Goal: Find specific fact: Find contact information

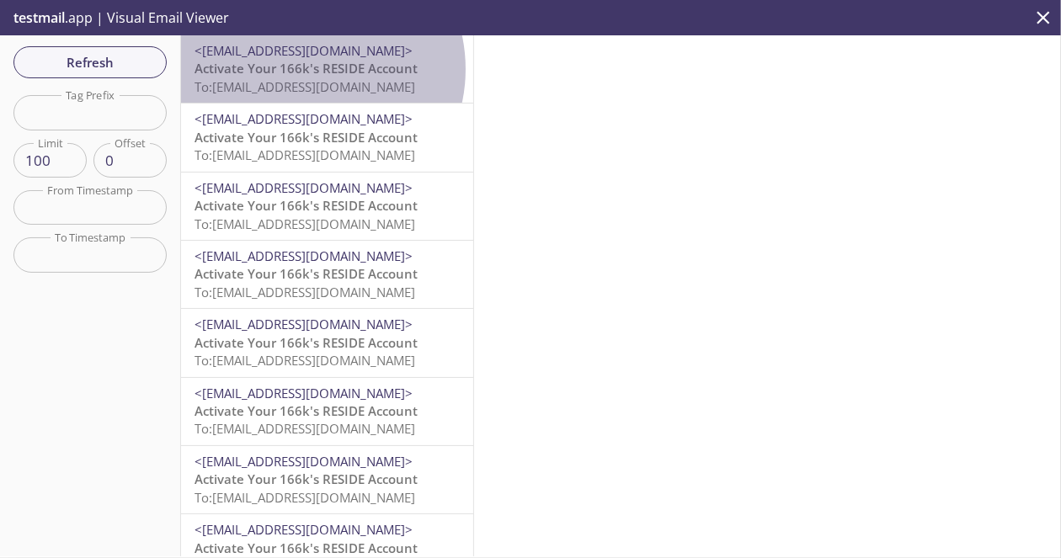
click at [307, 69] on span "Activate Your 166k's RESIDE Account" at bounding box center [306, 68] width 223 height 17
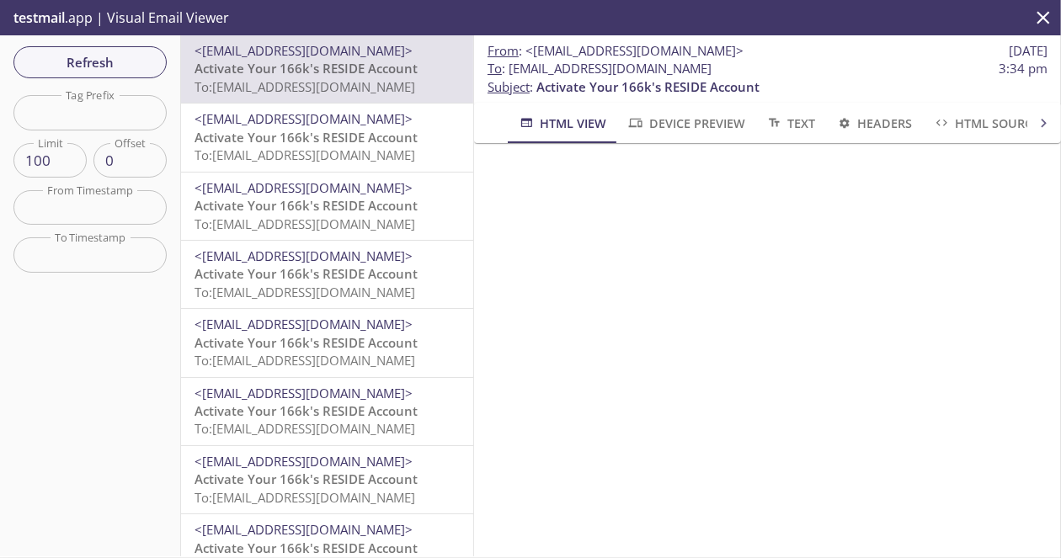
drag, startPoint x: 788, startPoint y: 70, endPoint x: 509, endPoint y: 63, distance: 278.9
click at [509, 63] on span "To : [EMAIL_ADDRESS][DOMAIN_NAME] 3:34 pm" at bounding box center [768, 69] width 560 height 18
copy span "[EMAIL_ADDRESS][DOMAIN_NAME]"
click at [120, 51] on button "Refresh" at bounding box center [89, 62] width 153 height 32
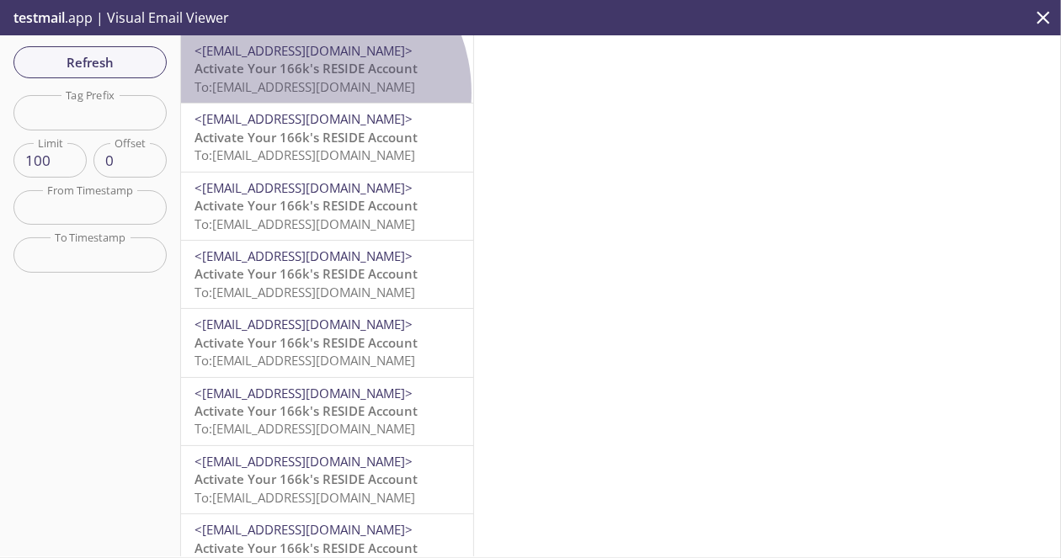
click at [304, 93] on span "To: [EMAIL_ADDRESS][DOMAIN_NAME]" at bounding box center [305, 86] width 221 height 17
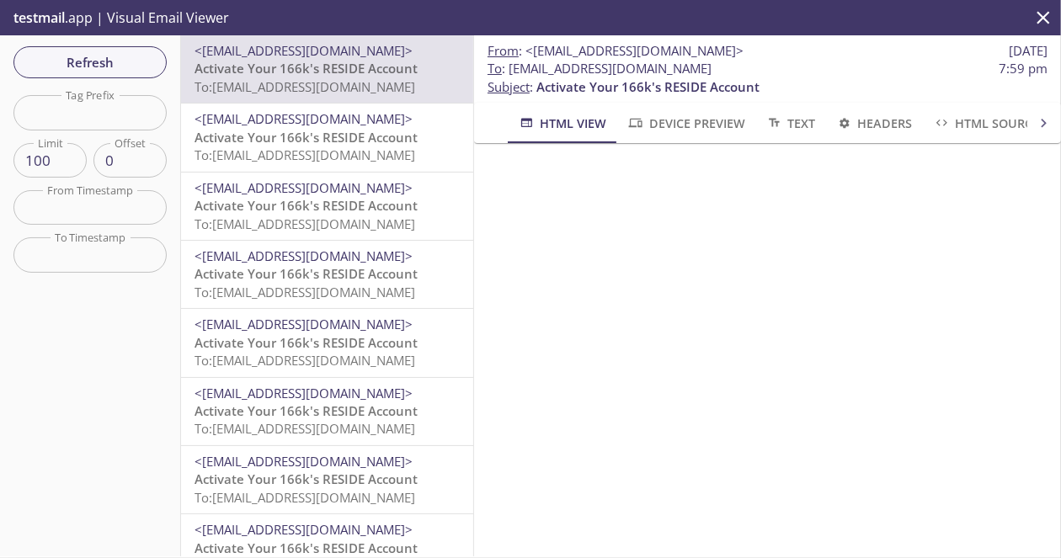
drag, startPoint x: 781, startPoint y: 72, endPoint x: 510, endPoint y: 72, distance: 270.4
click at [510, 72] on span "To : [EMAIL_ADDRESS][DOMAIN_NAME] 7:59 pm" at bounding box center [768, 69] width 560 height 18
copy span "[EMAIL_ADDRESS][DOMAIN_NAME]"
